Goal: Task Accomplishment & Management: Complete application form

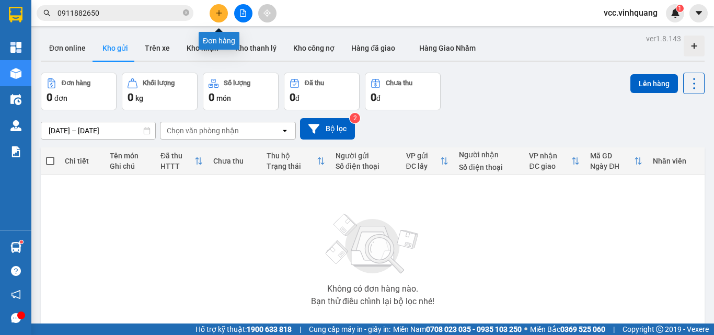
click at [221, 16] on icon "plus" at bounding box center [218, 12] width 7 height 7
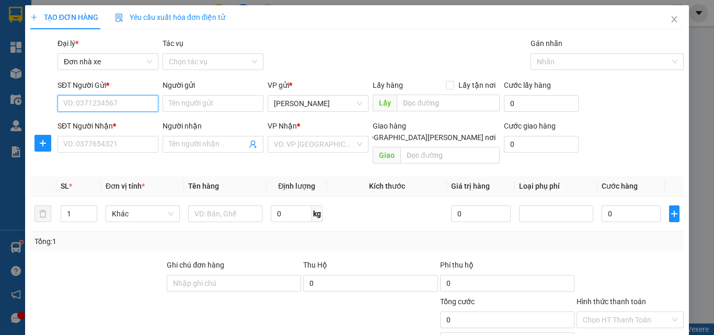
click at [129, 103] on input "SĐT Người Gửi *" at bounding box center [107, 103] width 101 height 17
type input "0934509479"
click at [127, 123] on div "0934509479 - A THẮNG" at bounding box center [106, 124] width 87 height 11
type input "A THẮNG"
type input "0844776666"
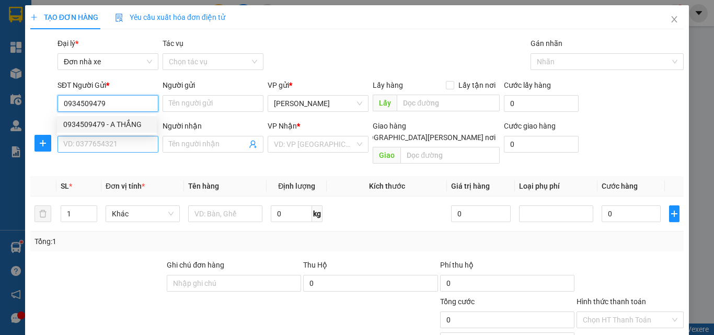
type input "DŨNG"
type input "0934509479"
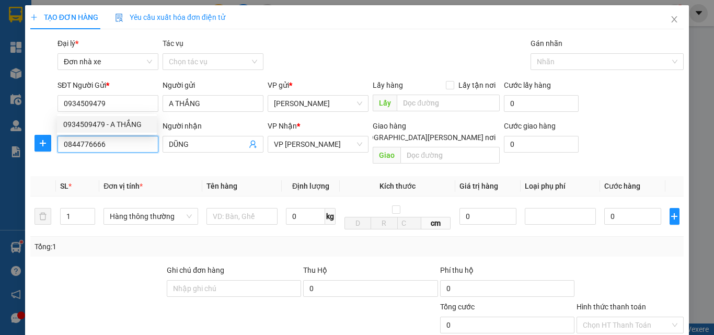
click at [126, 140] on input "0844776666" at bounding box center [107, 144] width 101 height 17
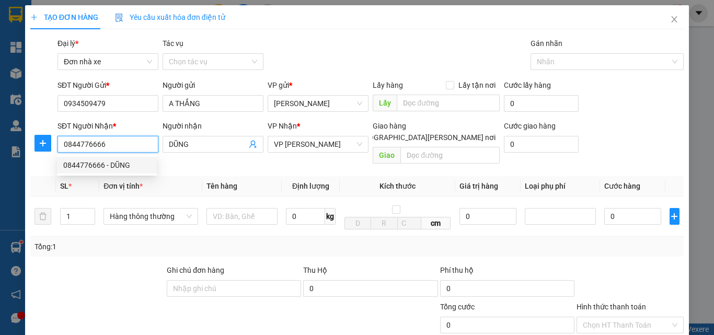
click at [124, 144] on input "0844776666" at bounding box center [107, 144] width 101 height 17
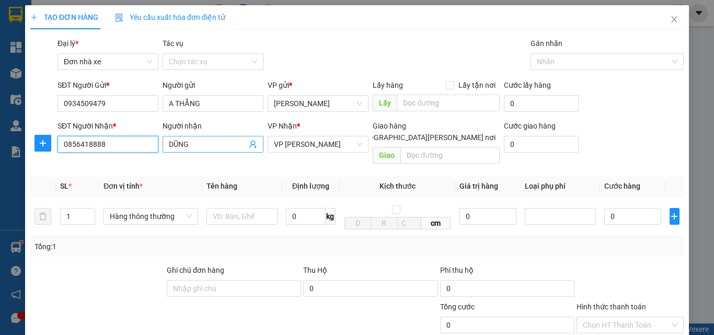
type input "0856418888"
click at [201, 143] on input "DŨNG" at bounding box center [208, 143] width 78 height 11
type input "D"
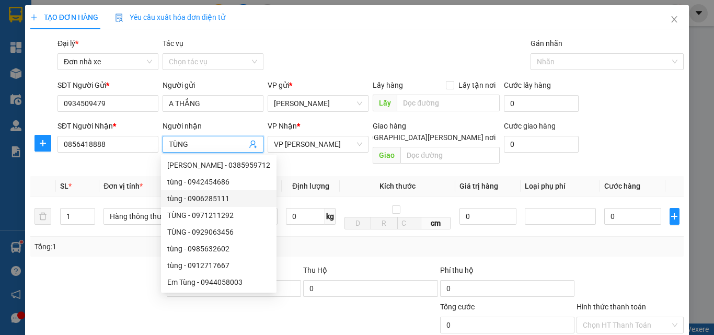
type input "TÙNG"
click at [115, 264] on div at bounding box center [97, 282] width 136 height 37
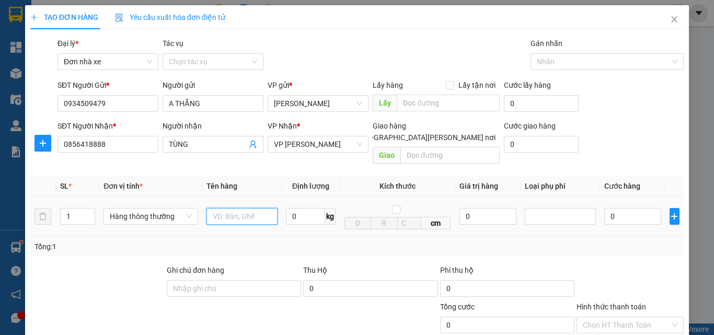
click at [246, 208] on input "text" at bounding box center [241, 216] width 71 height 17
type input "BỌC ĐT"
click at [298, 208] on input "0" at bounding box center [305, 216] width 39 height 17
type input "2"
click at [319, 237] on div "Tổng: 1" at bounding box center [356, 247] width 653 height 20
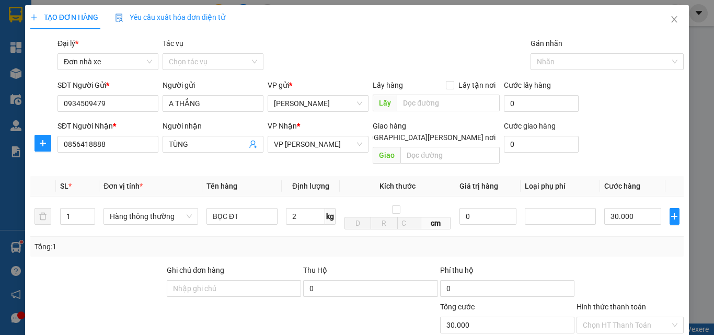
type input "30.000"
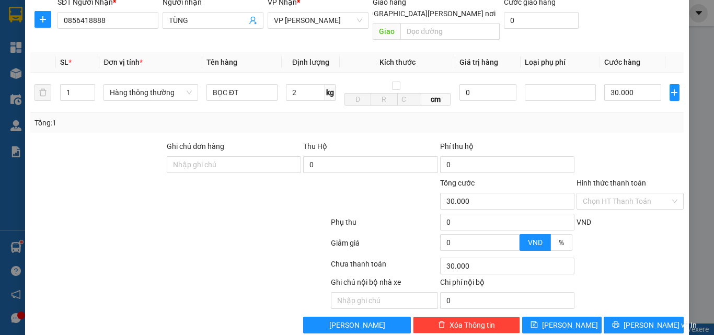
scroll to position [132, 0]
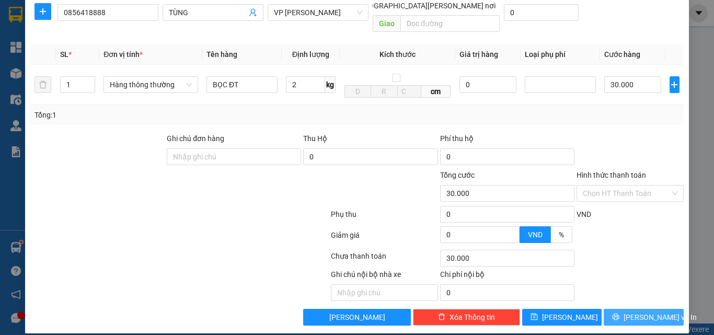
click at [611, 309] on button "[PERSON_NAME] và In" at bounding box center [644, 317] width 80 height 17
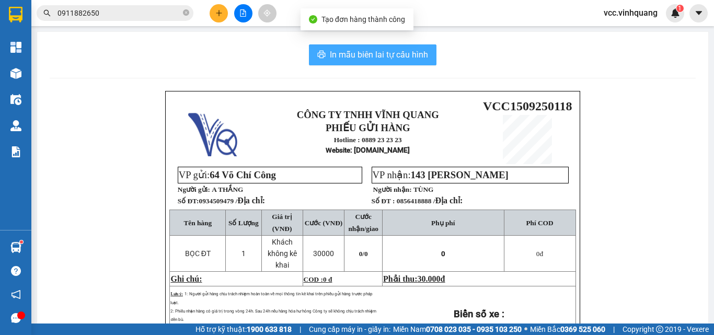
click at [394, 60] on span "In mẫu biên lai tự cấu hình" at bounding box center [379, 54] width 98 height 13
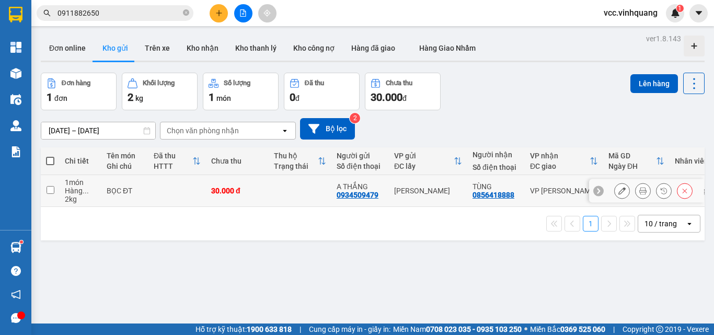
click at [639, 192] on button at bounding box center [642, 191] width 15 height 18
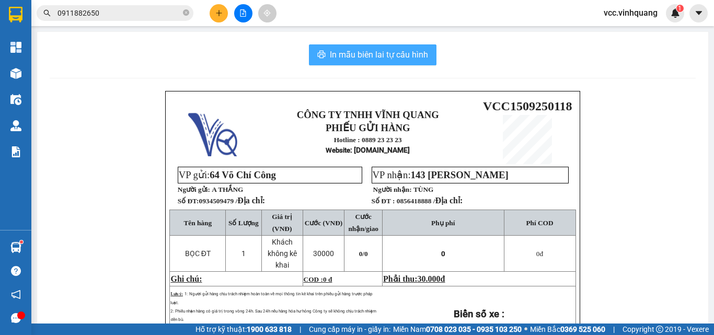
click at [379, 57] on span "In mẫu biên lai tự cấu hình" at bounding box center [379, 54] width 98 height 13
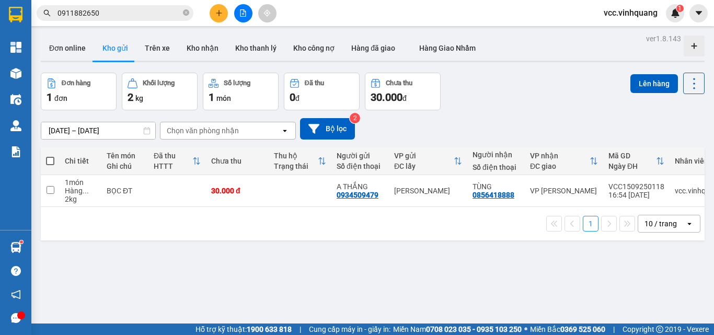
click at [132, 8] on input "0911882650" at bounding box center [118, 12] width 123 height 11
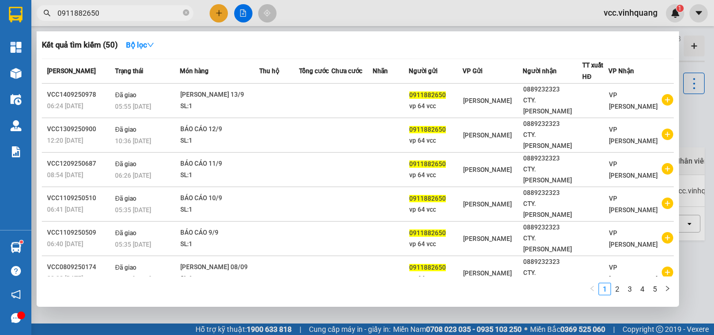
click at [132, 8] on input "0911882650" at bounding box center [118, 12] width 123 height 11
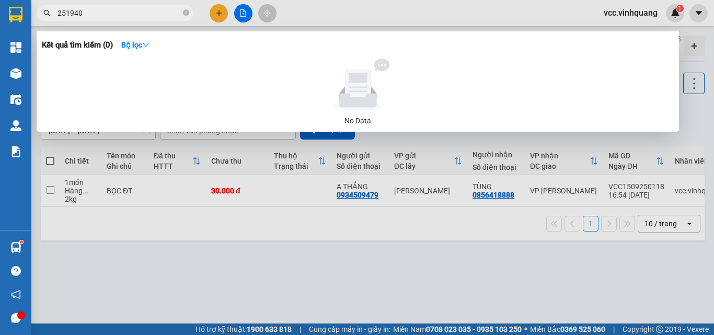
click at [59, 11] on input "251940" at bounding box center [118, 12] width 123 height 11
type input "1209251940"
click at [186, 11] on icon "close-circle" at bounding box center [186, 12] width 6 height 6
